Goal: Task Accomplishment & Management: Use online tool/utility

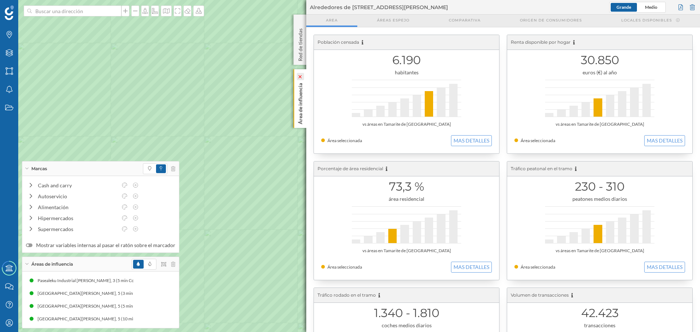
click at [299, 76] on icon at bounding box center [300, 76] width 5 height 3
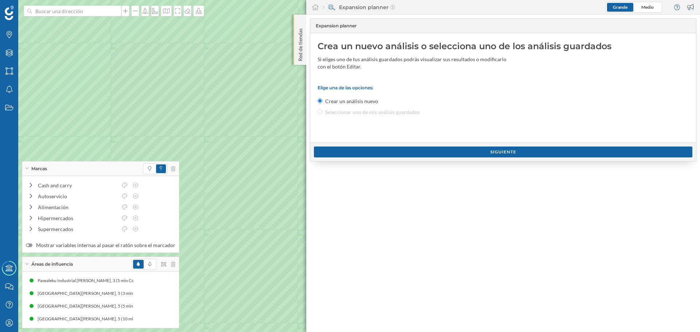
click at [297, 20] on div "Red de tiendas" at bounding box center [300, 40] width 13 height 50
click at [303, 42] on p "Red de tiendas" at bounding box center [300, 44] width 7 height 36
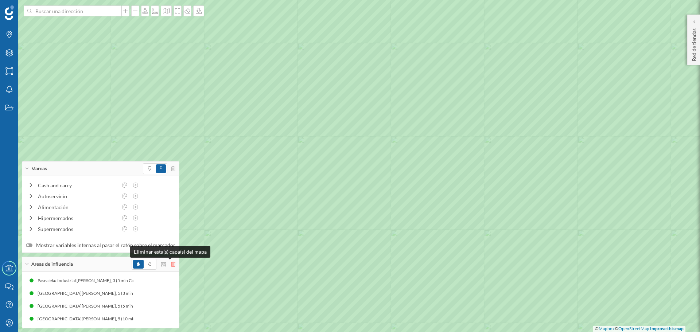
click at [171, 265] on icon at bounding box center [173, 264] width 4 height 5
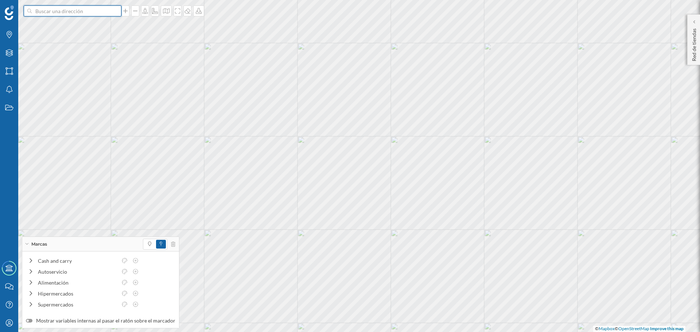
click at [70, 15] on input at bounding box center [73, 10] width 82 height 11
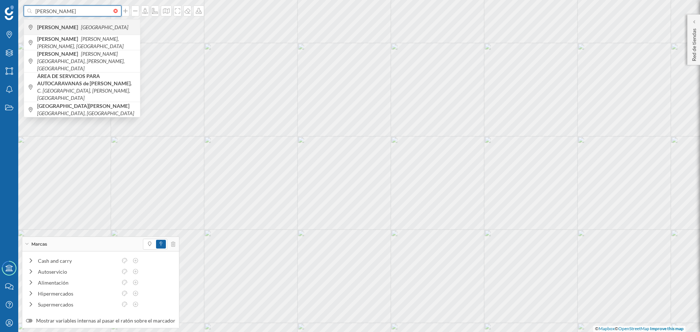
type input "[PERSON_NAME]"
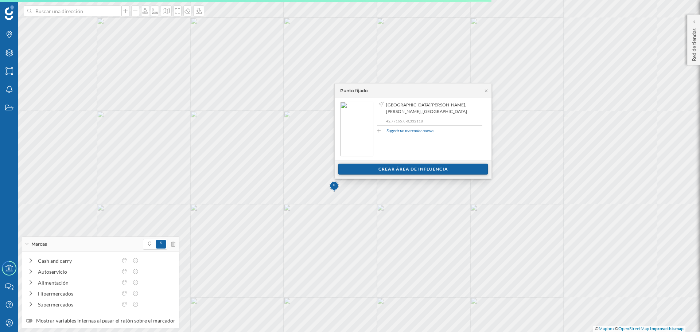
click at [380, 168] on div "Crear área de influencia" at bounding box center [413, 169] width 150 height 11
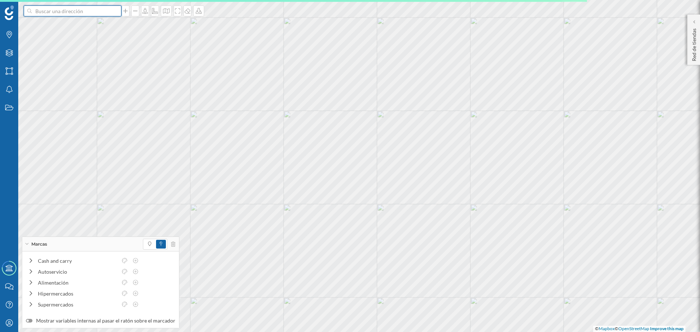
click at [69, 11] on input at bounding box center [73, 10] width 82 height 11
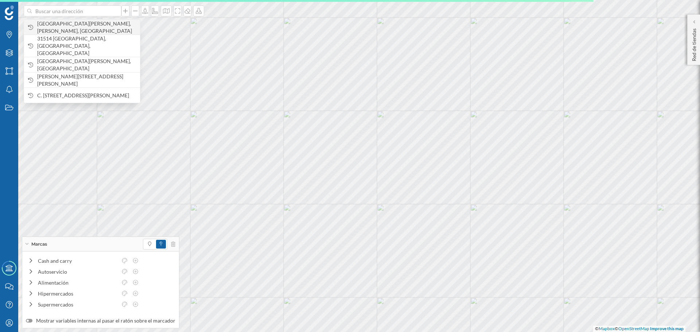
click at [71, 27] on span "[GEOGRAPHIC_DATA][PERSON_NAME], [PERSON_NAME], [GEOGRAPHIC_DATA]" at bounding box center [86, 27] width 99 height 15
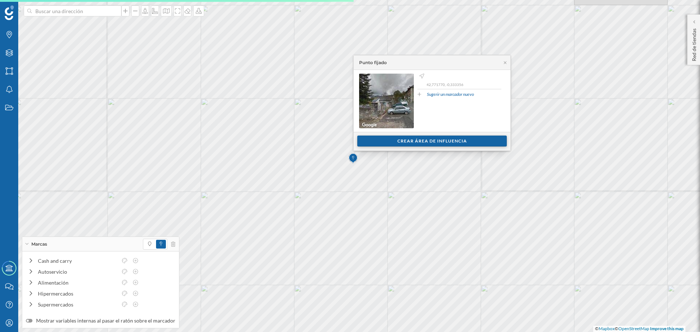
click at [387, 144] on div "Crear área de influencia" at bounding box center [432, 141] width 150 height 11
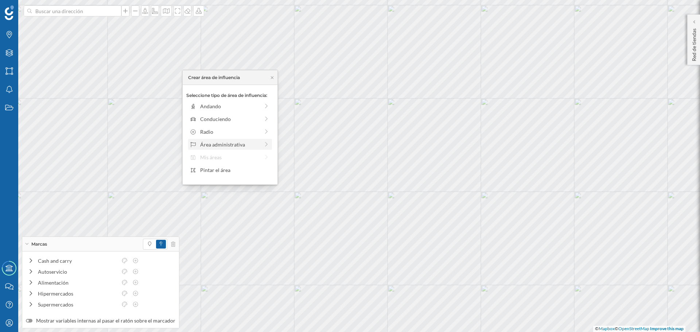
click at [233, 144] on div "Área administrativa" at bounding box center [229, 145] width 59 height 8
click at [219, 130] on div "Municipio" at bounding box center [236, 132] width 72 height 8
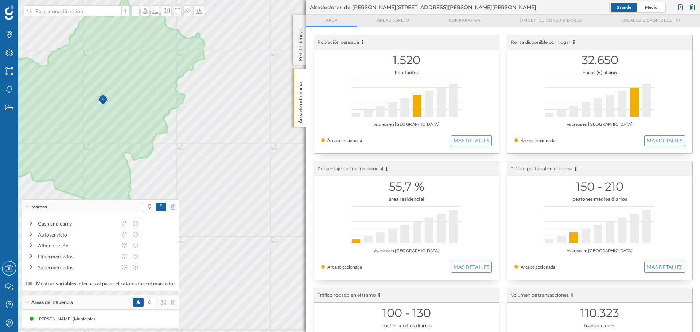
click at [24, 203] on div "Marcas" at bounding box center [100, 207] width 157 height 15
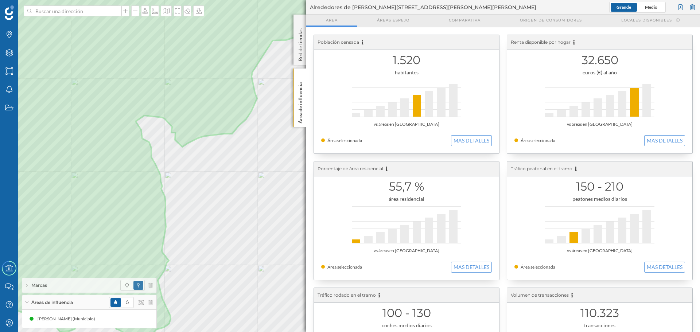
click at [307, 97] on div "Población censada 1.520 habitantes vs áreas en [GEOGRAPHIC_DATA] Área seleccion…" at bounding box center [503, 284] width 394 height 514
click at [301, 107] on p "Área de influencia" at bounding box center [300, 102] width 7 height 44
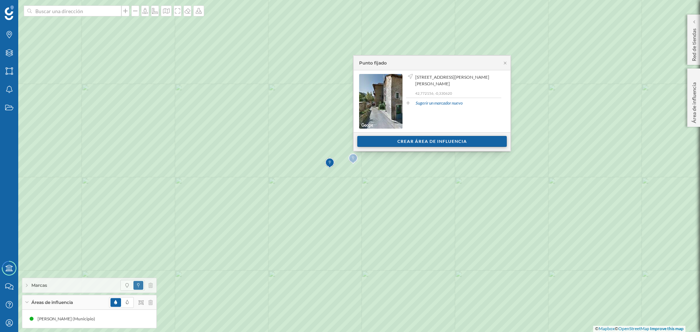
click at [407, 141] on div "Crear área de influencia" at bounding box center [432, 141] width 150 height 11
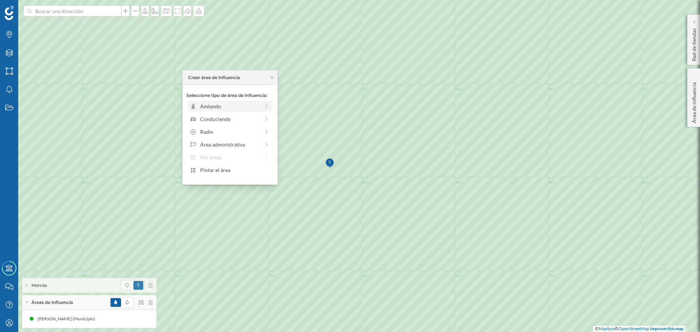
click at [241, 106] on div "Andando" at bounding box center [229, 106] width 59 height 8
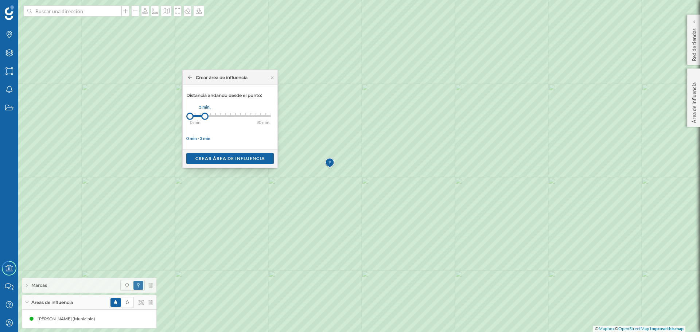
drag, startPoint x: 194, startPoint y: 115, endPoint x: 205, endPoint y: 114, distance: 11.3
click at [205, 114] on div at bounding box center [204, 116] width 7 height 7
click at [222, 159] on div "Crear área de influencia" at bounding box center [230, 158] width 88 height 11
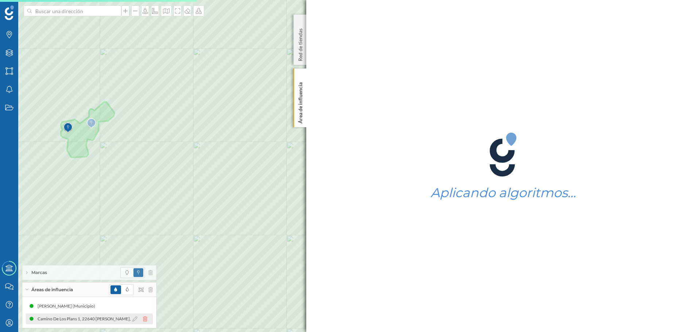
click at [147, 319] on icon at bounding box center [145, 319] width 4 height 5
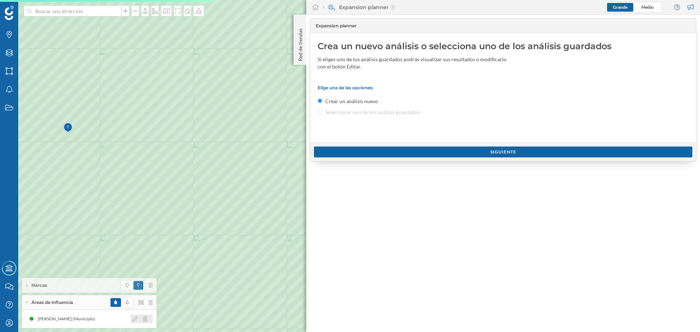
click at [145, 318] on icon at bounding box center [145, 319] width 4 height 5
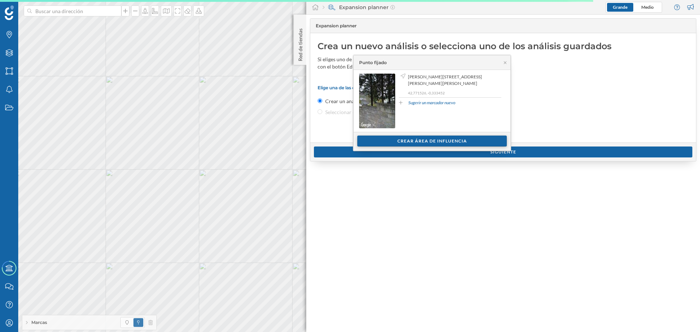
click at [448, 139] on div "Crear área de influencia" at bounding box center [432, 141] width 150 height 11
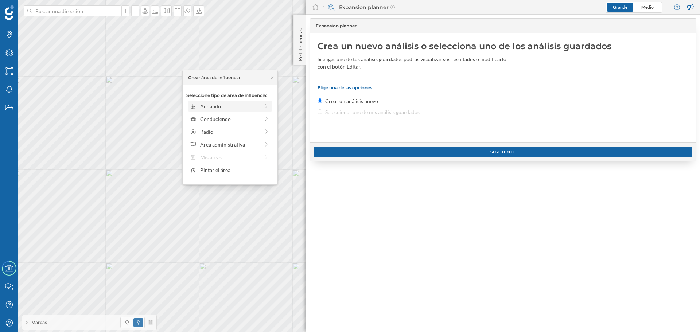
click at [237, 109] on div "Andando" at bounding box center [229, 106] width 59 height 8
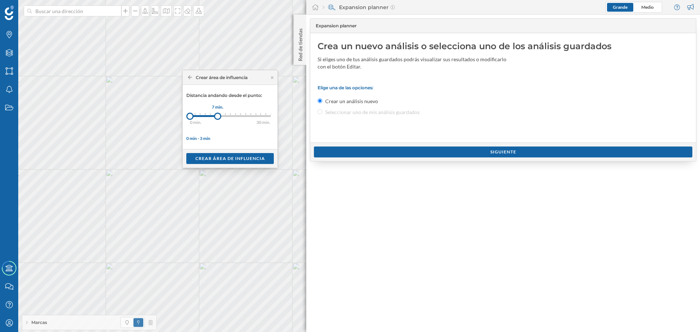
drag, startPoint x: 195, startPoint y: 113, endPoint x: 218, endPoint y: 114, distance: 22.6
click at [218, 114] on div at bounding box center [217, 116] width 7 height 7
drag, startPoint x: 216, startPoint y: 117, endPoint x: 228, endPoint y: 118, distance: 12.1
click at [228, 118] on div at bounding box center [227, 116] width 7 height 7
click at [231, 158] on div "Crear área de influencia" at bounding box center [230, 158] width 88 height 11
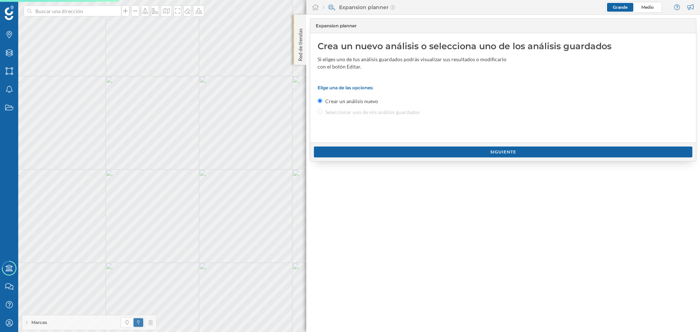
click at [302, 52] on p "Red de tiendas" at bounding box center [300, 44] width 7 height 36
click at [302, 46] on p "Red de tiendas" at bounding box center [300, 44] width 7 height 36
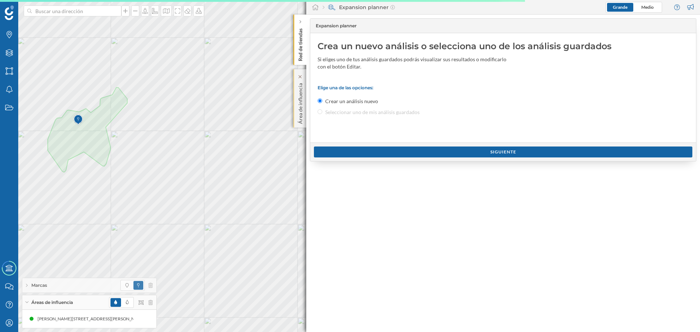
click at [295, 92] on div "Área de influencia" at bounding box center [300, 98] width 13 height 58
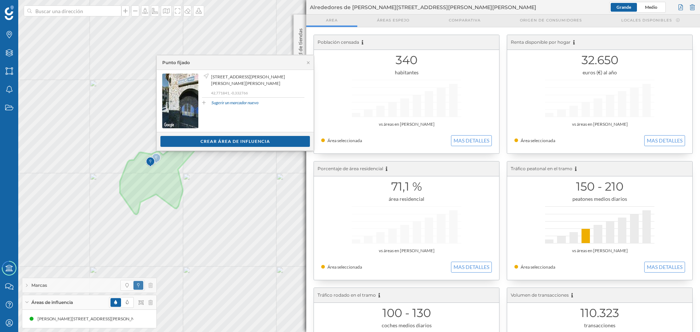
click at [199, 147] on div "Ver clientes Crear área de influencia" at bounding box center [235, 141] width 157 height 19
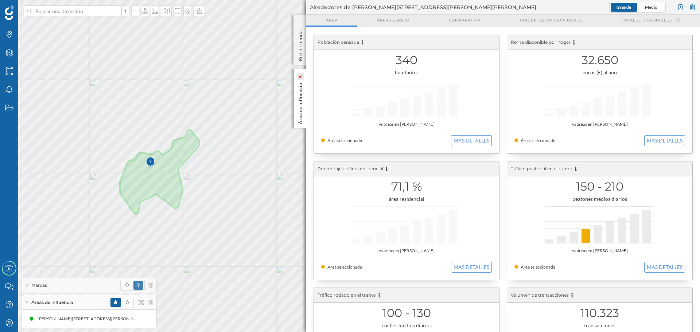
click at [299, 74] on icon at bounding box center [300, 76] width 7 height 7
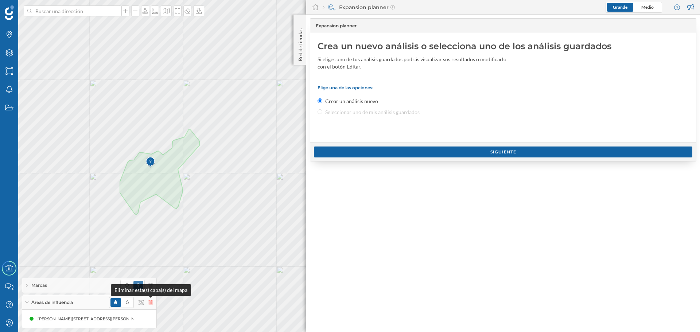
click at [151, 305] on icon at bounding box center [150, 302] width 4 height 5
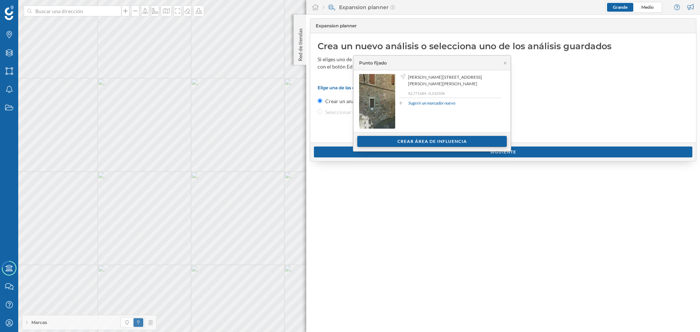
click at [407, 142] on div "Crear área de influencia" at bounding box center [432, 141] width 150 height 11
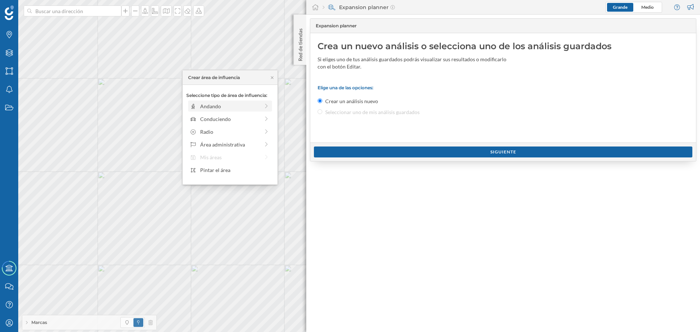
click at [247, 107] on div "Andando" at bounding box center [229, 106] width 59 height 8
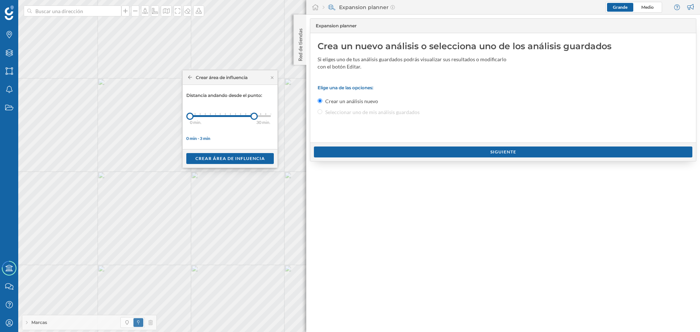
drag, startPoint x: 197, startPoint y: 117, endPoint x: 254, endPoint y: 120, distance: 57.0
click at [254, 120] on div "0 min. 3 min. 4 min. 5 min. 6 min. 7 min. 8 min. 9 min. 10 min. 11 min. 12 min.…" at bounding box center [230, 116] width 81 height 9
click at [250, 163] on div "Crear área de influencia" at bounding box center [230, 158] width 88 height 11
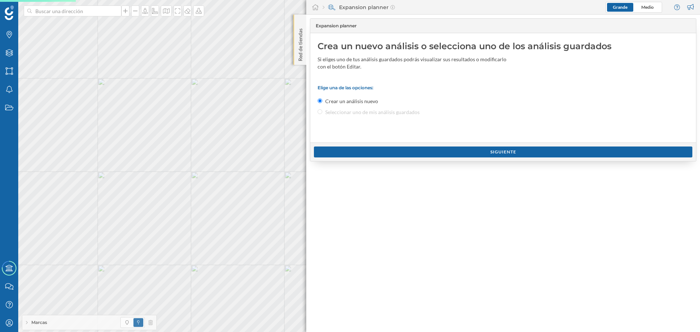
click at [299, 44] on p "Red de tiendas" at bounding box center [300, 44] width 7 height 36
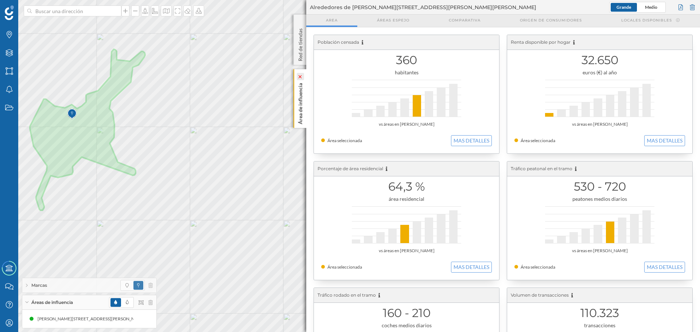
click at [299, 74] on icon at bounding box center [300, 76] width 7 height 7
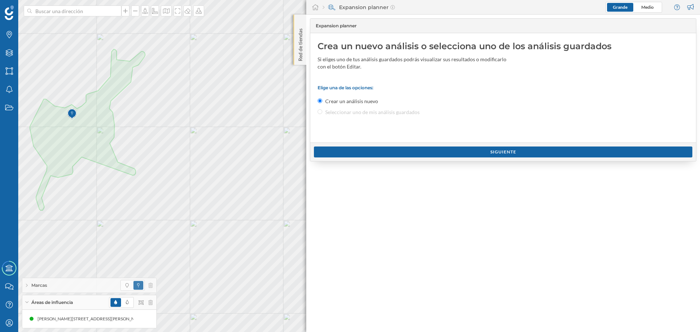
click at [297, 19] on div "Red de tiendas" at bounding box center [300, 40] width 13 height 50
click at [312, 46] on div "Crea un nuevo análisis o selecciona uno de los análisis guardados Si eliges uno…" at bounding box center [503, 87] width 386 height 109
click at [300, 49] on p "Red de tiendas" at bounding box center [300, 44] width 7 height 36
